Goal: Task Accomplishment & Management: Manage account settings

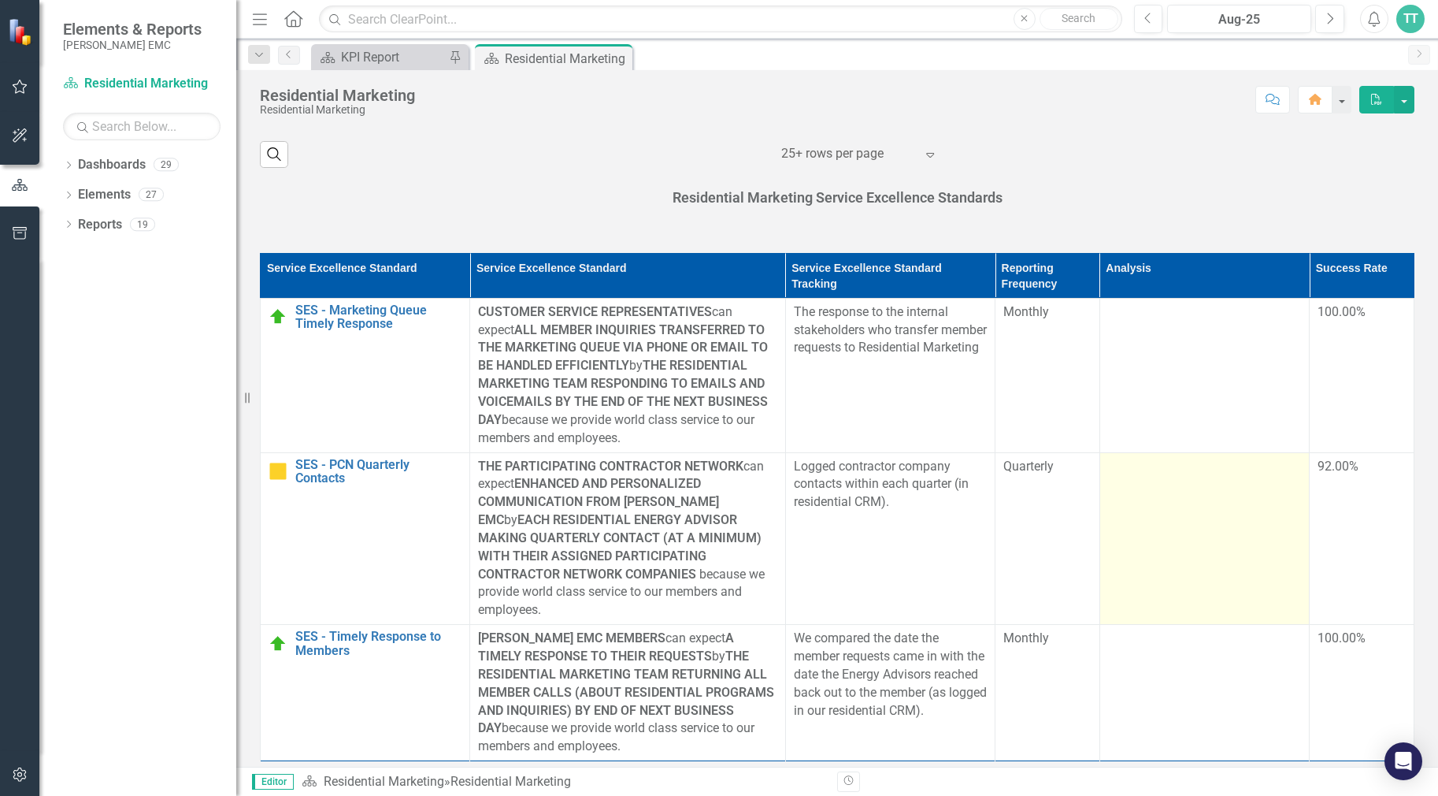
scroll to position [1230, 0]
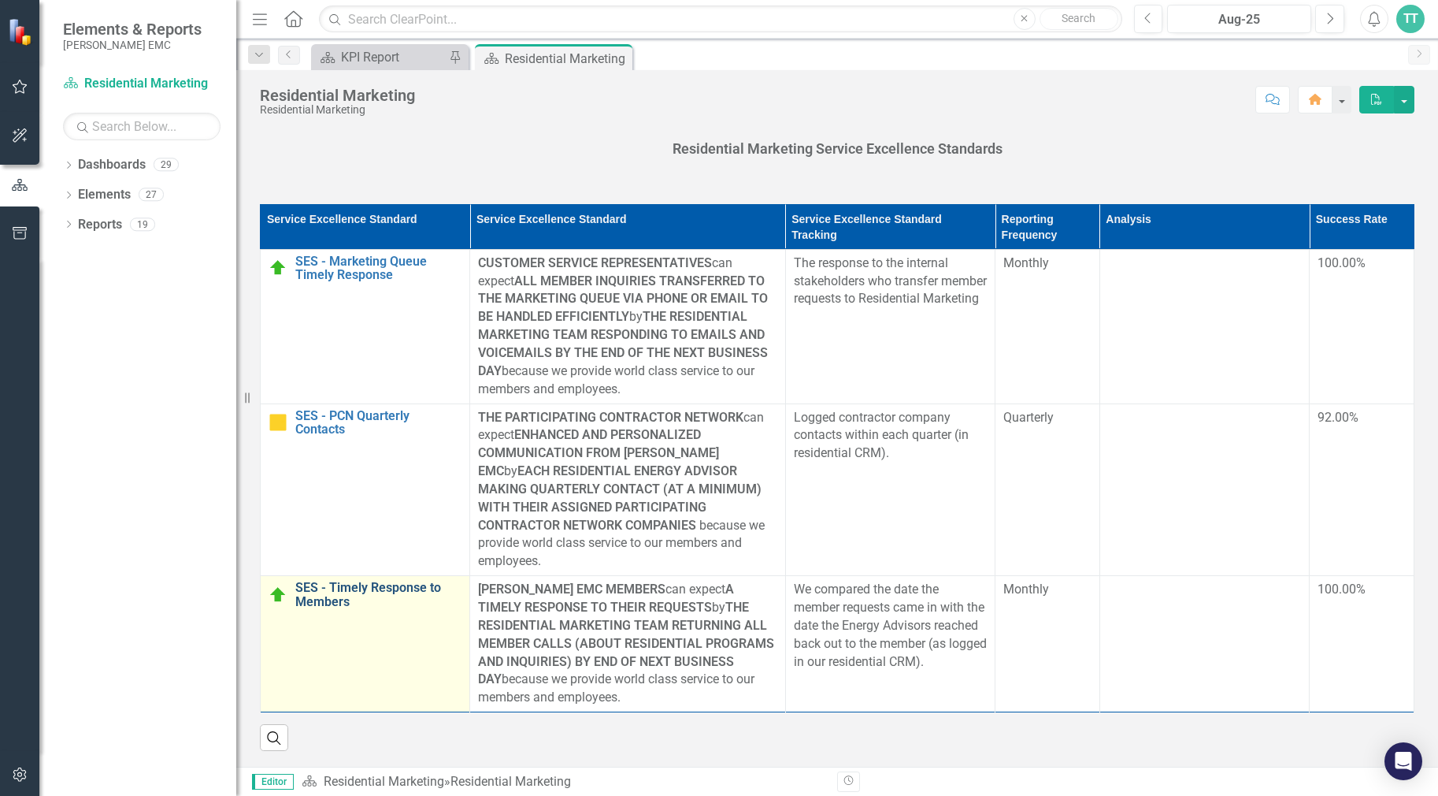
click at [367, 592] on link "SES - Timely Response to Members" at bounding box center [378, 595] width 166 height 28
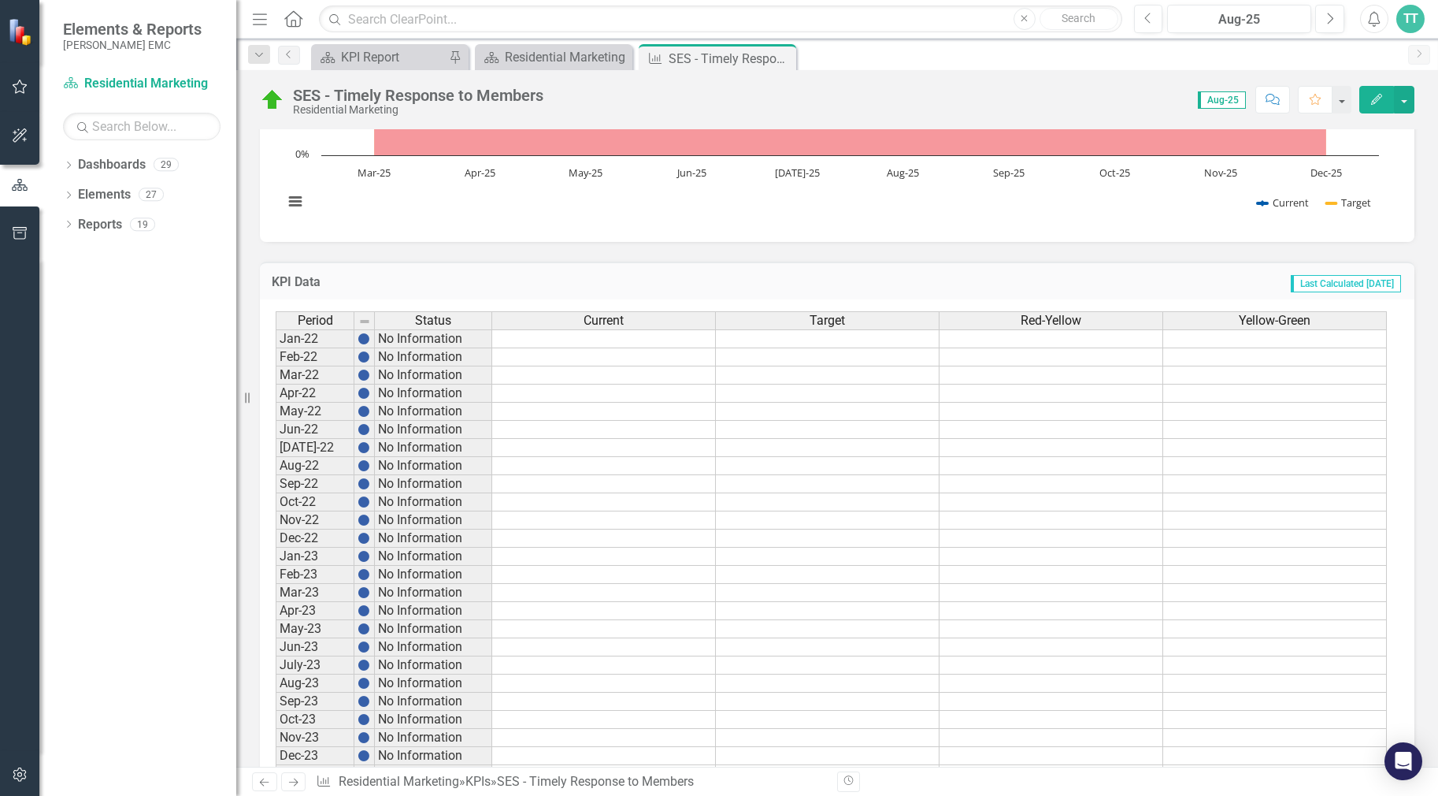
scroll to position [440, 0]
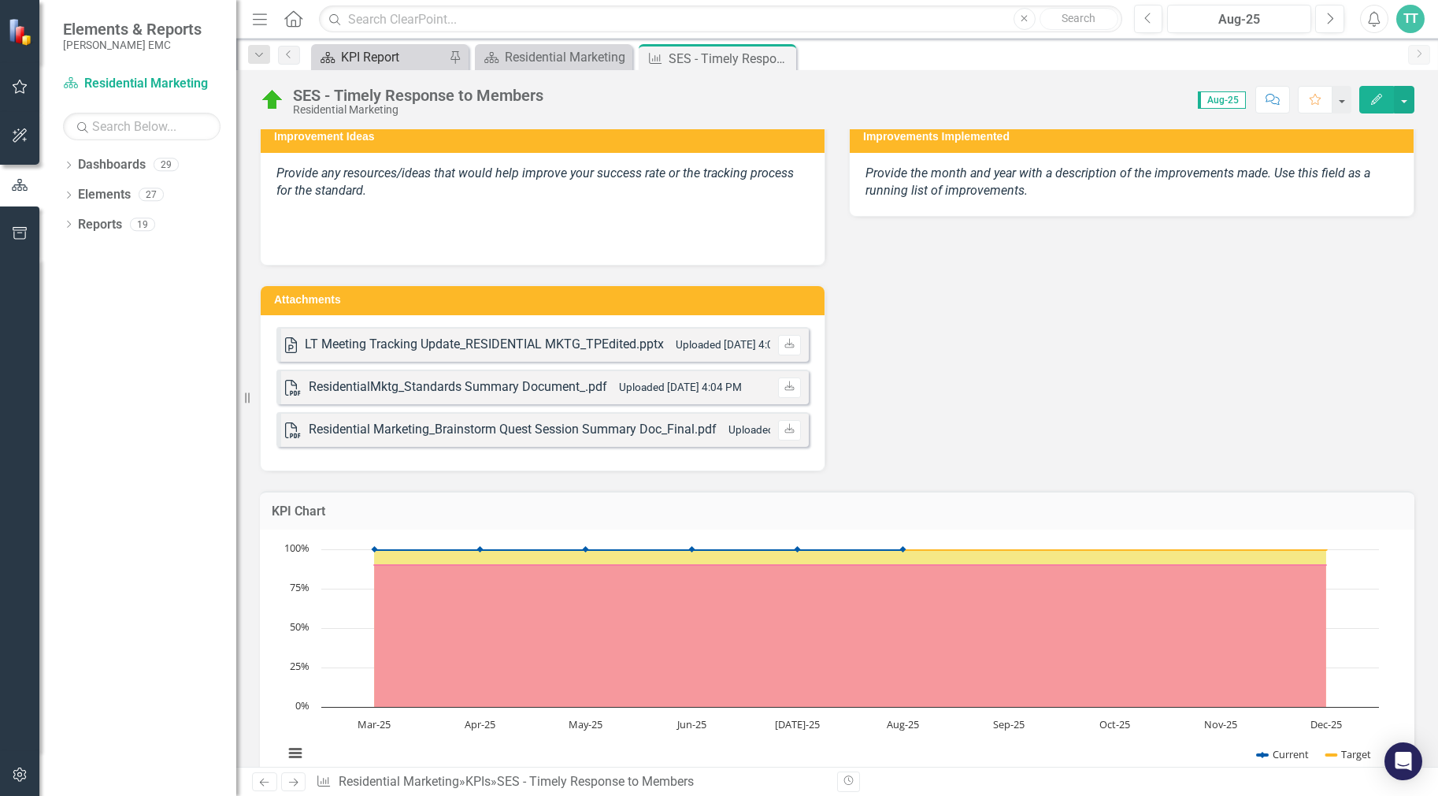
click at [366, 55] on div "KPI Report" at bounding box center [393, 57] width 104 height 20
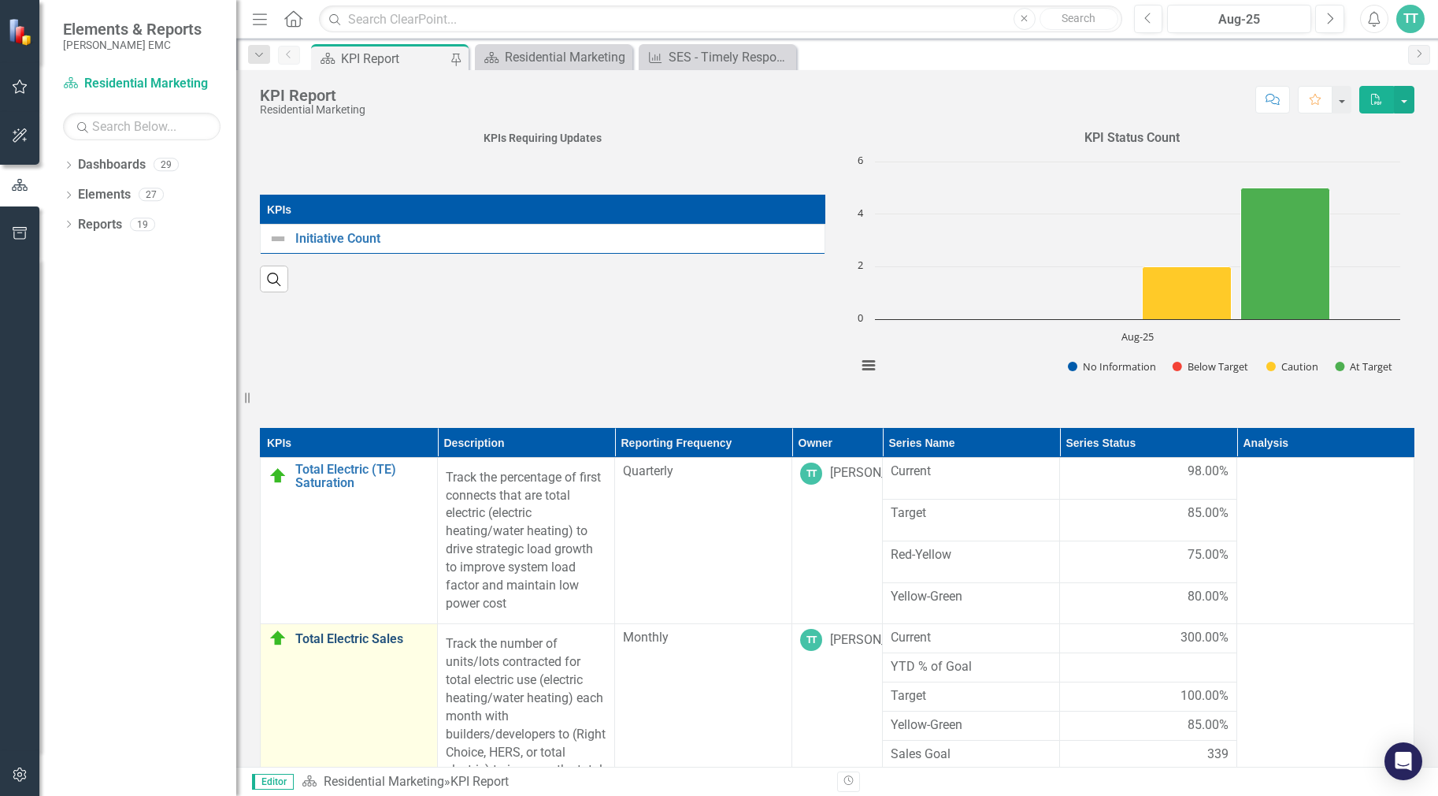
click at [373, 632] on link "Total Electric Sales" at bounding box center [362, 639] width 134 height 14
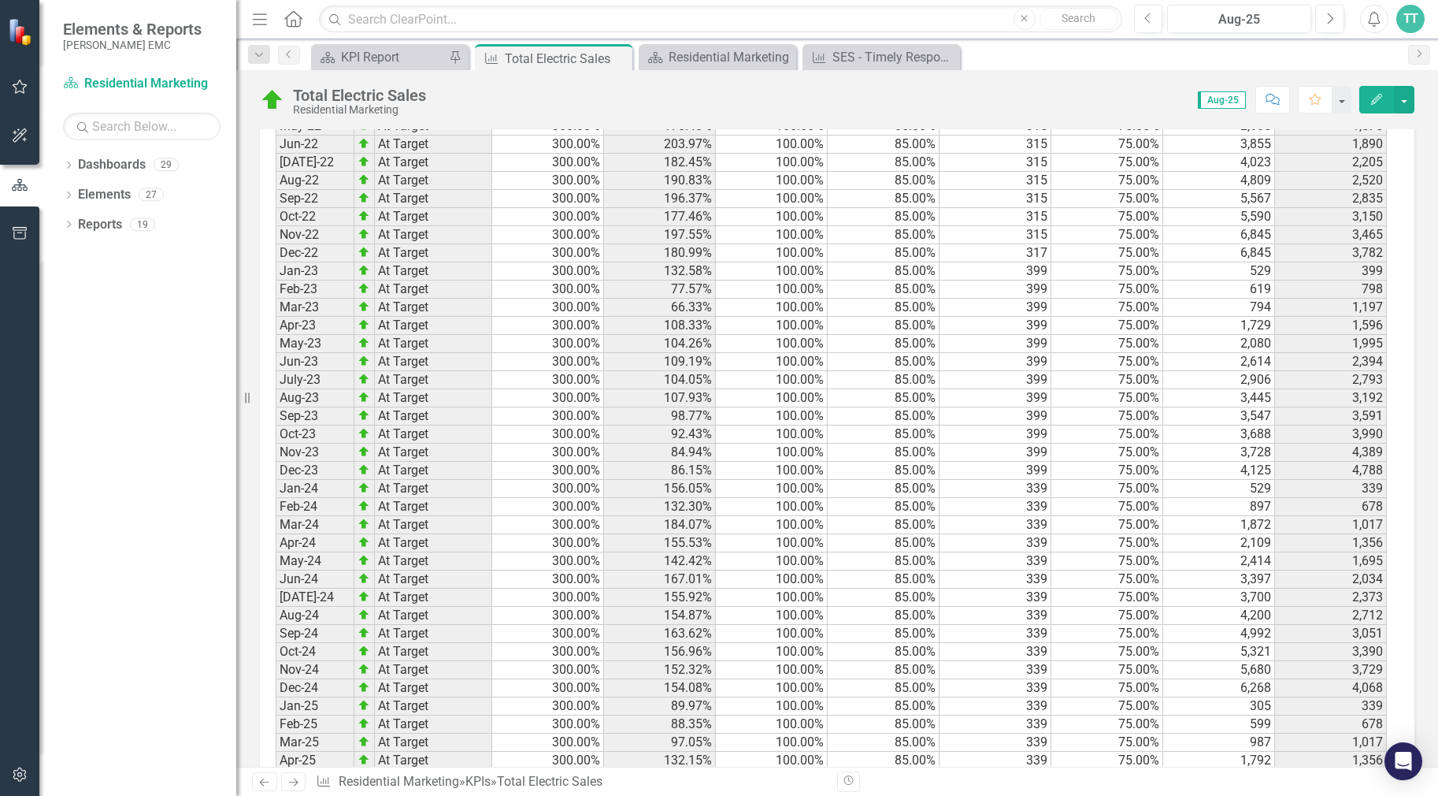
scroll to position [1285, 0]
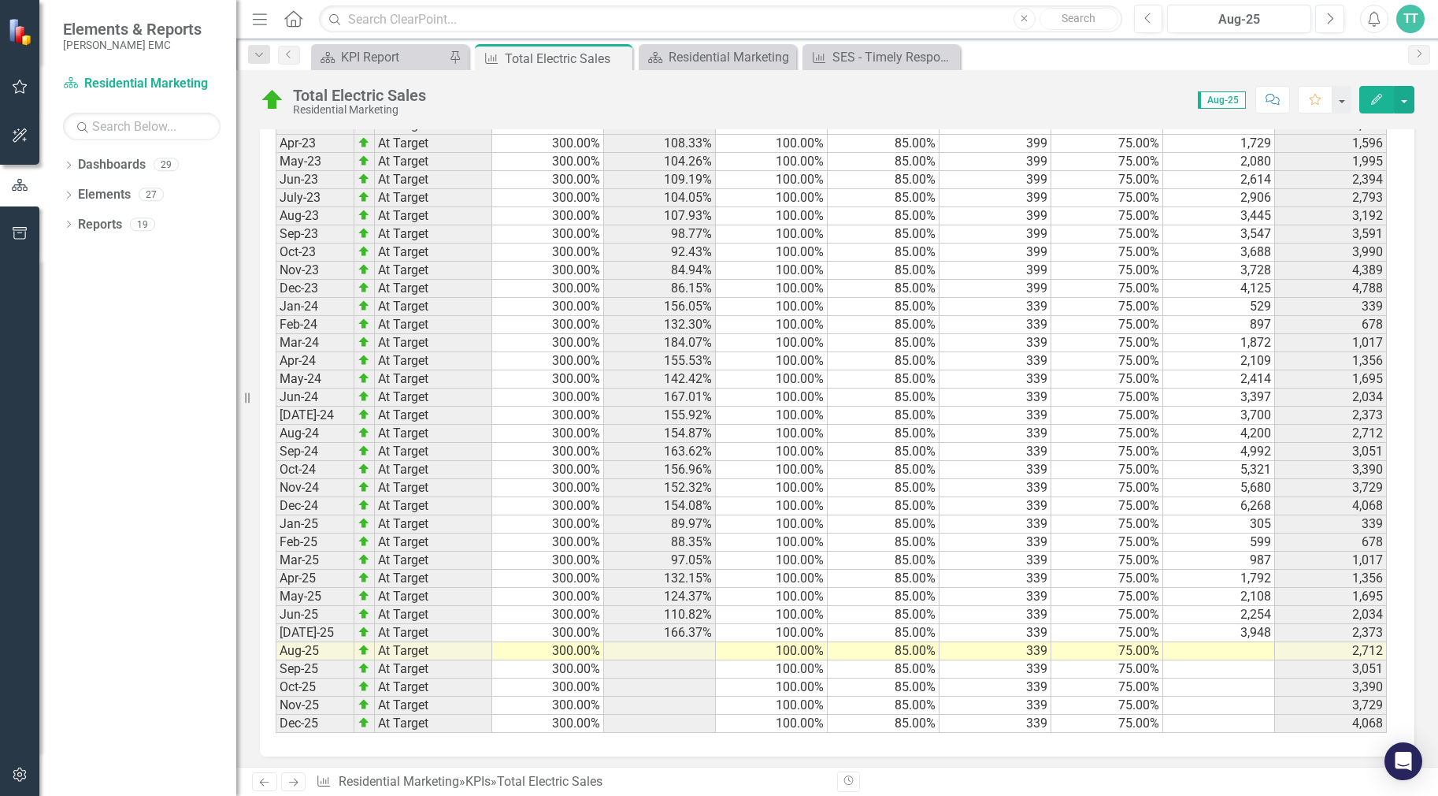
click at [1231, 644] on td at bounding box center [1219, 651] width 112 height 18
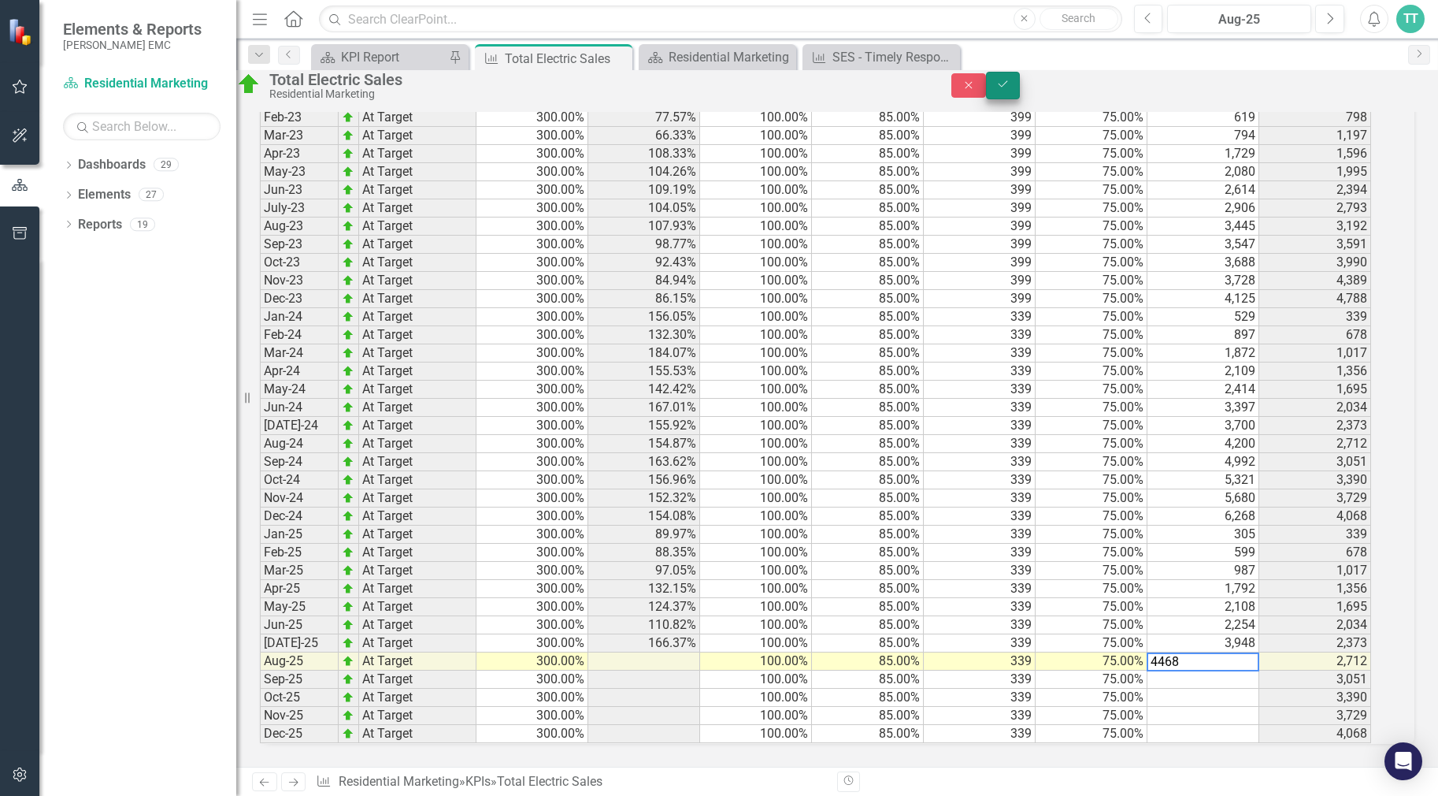
type textarea "4468"
click at [1011, 90] on icon "Save" at bounding box center [1003, 84] width 14 height 11
